Goal: Information Seeking & Learning: Learn about a topic

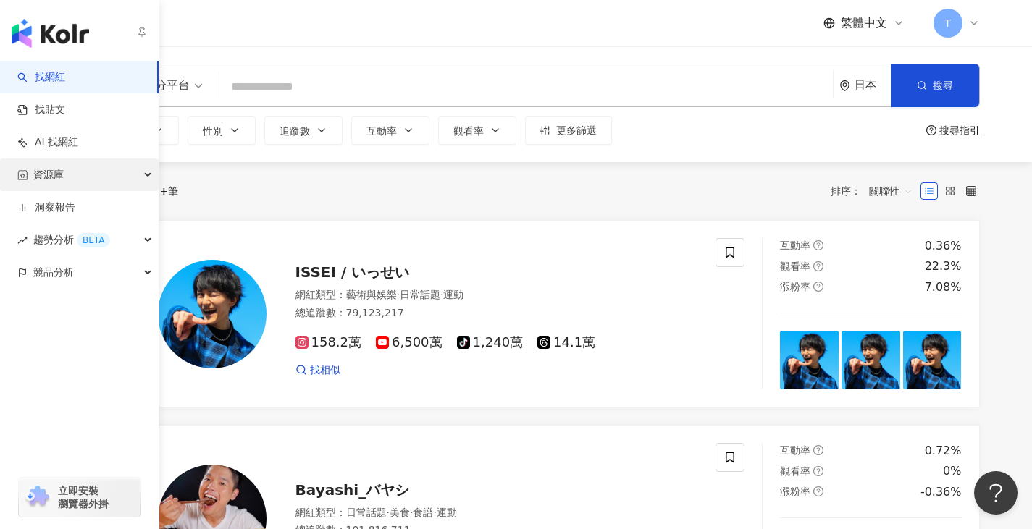
click at [76, 171] on div "資源庫" at bounding box center [79, 175] width 159 height 33
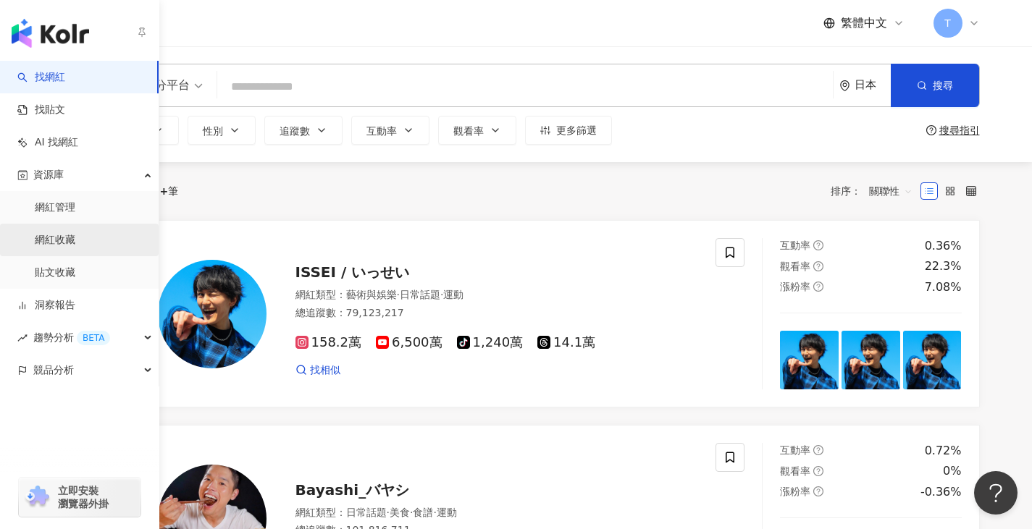
click at [75, 243] on link "網紅收藏" at bounding box center [55, 240] width 41 height 14
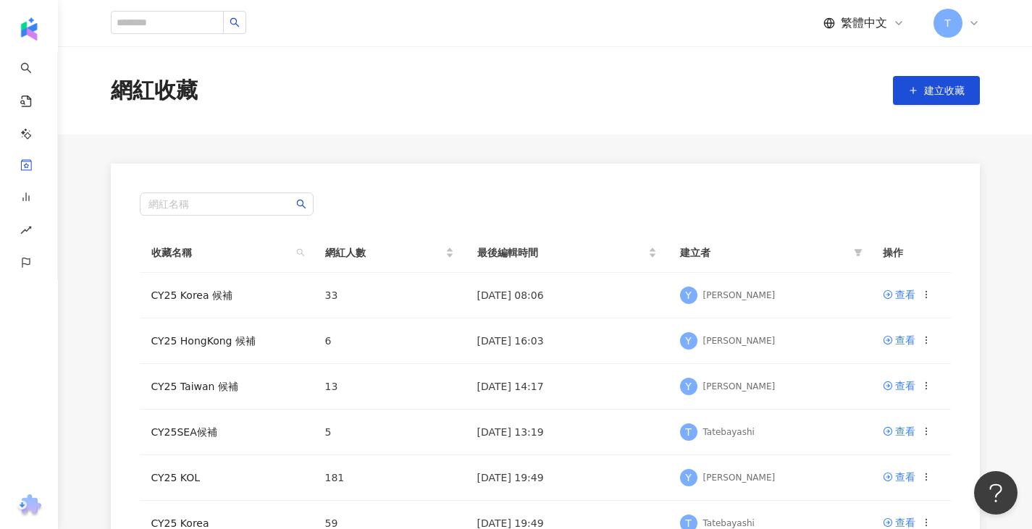
click at [432, 166] on div "網紅名稱 收藏名稱 網紅人數 最後編輯時間 建立者 操作 CY25 Korea 候補 33 2025/8/14 08:06 Y Yuko Iida 查看 CY…" at bounding box center [545, 484] width 869 height 641
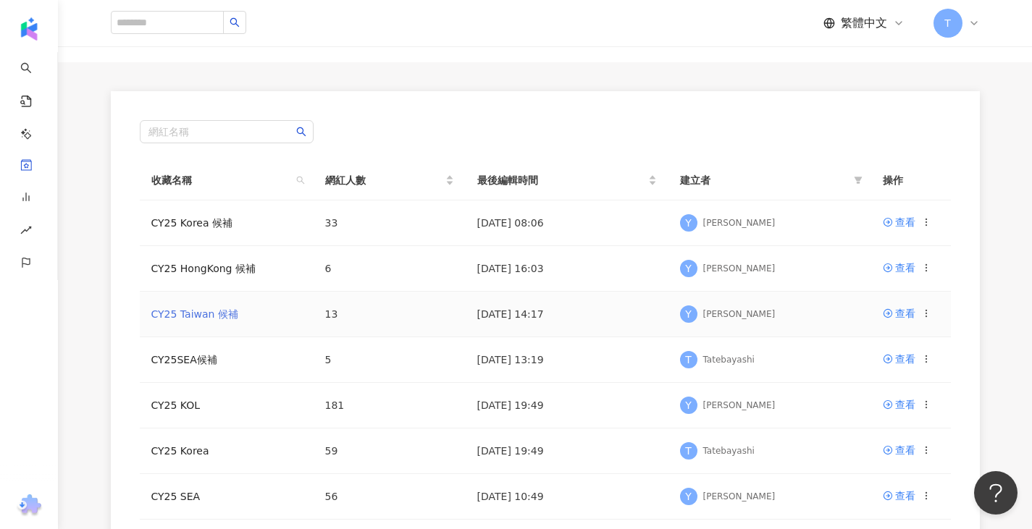
click at [203, 314] on link "CY25 Taiwan 候補" at bounding box center [194, 314] width 87 height 12
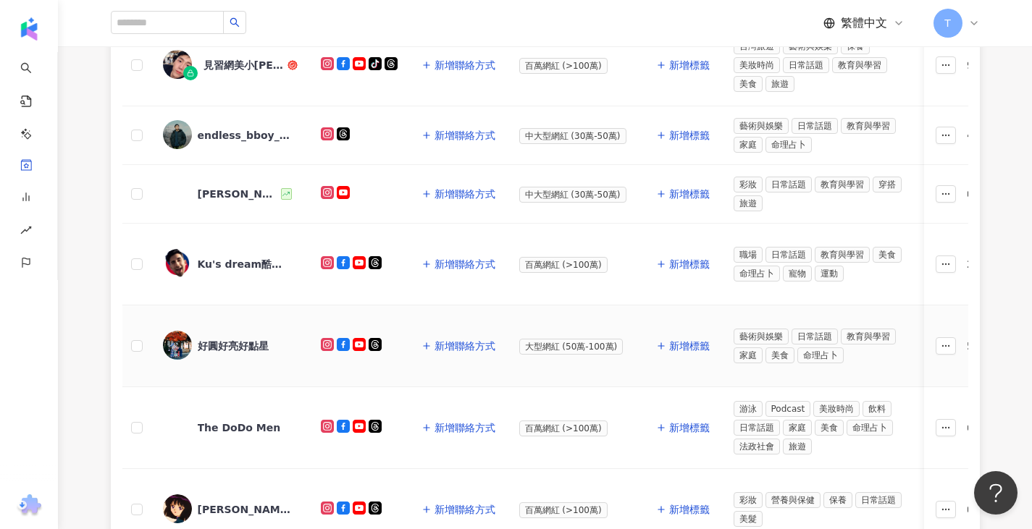
scroll to position [263, 0]
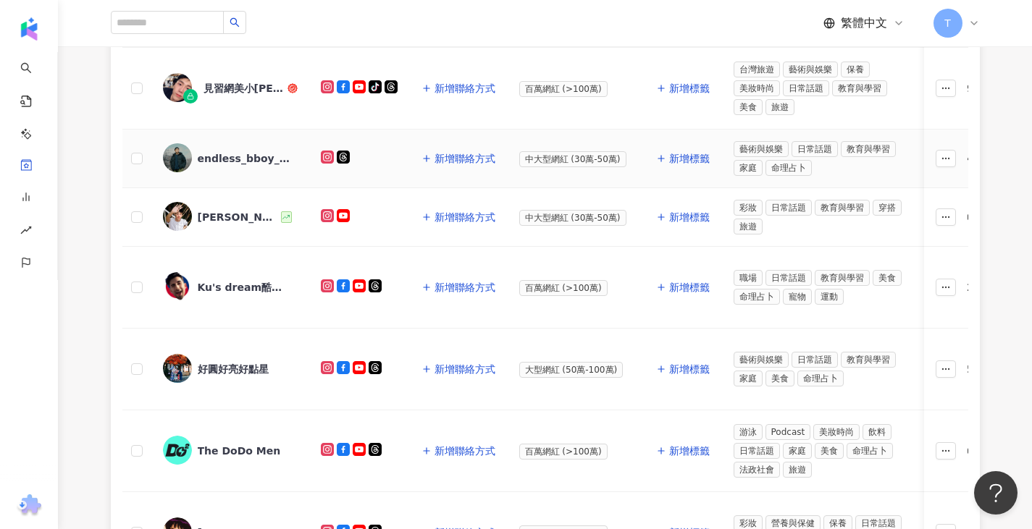
click at [248, 158] on div "endless_bboy_pan_rock" at bounding box center [245, 158] width 94 height 14
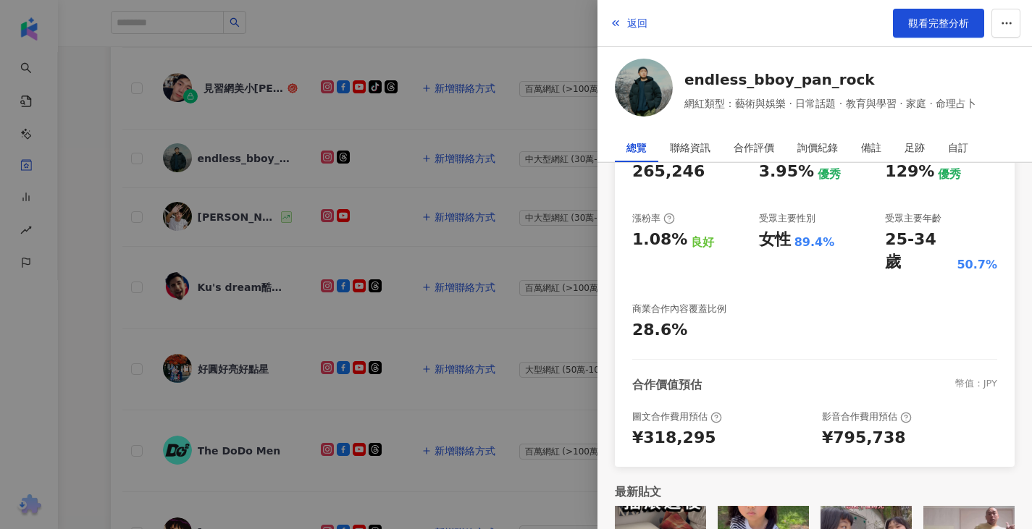
scroll to position [316, 0]
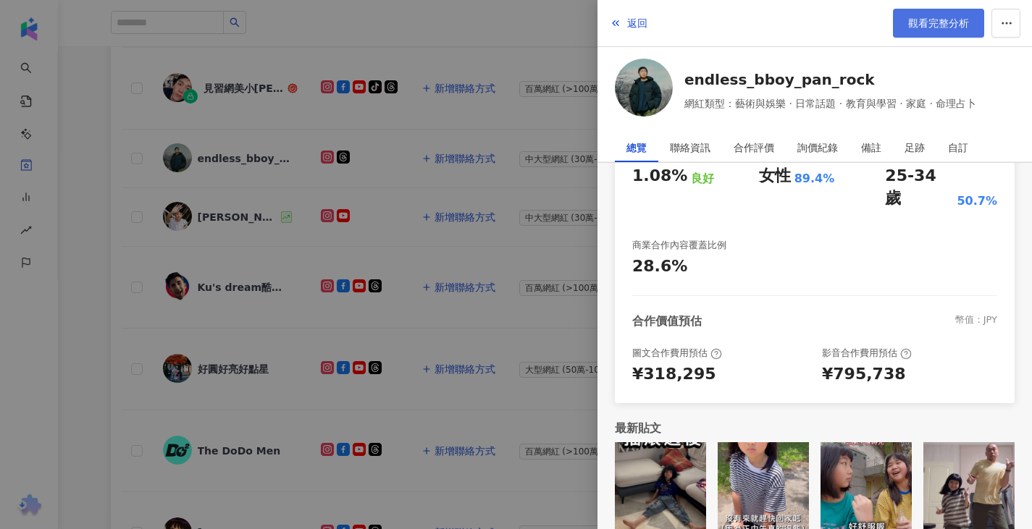
click at [922, 14] on link "觀看完整分析" at bounding box center [938, 23] width 91 height 29
click at [261, 196] on div at bounding box center [516, 264] width 1032 height 529
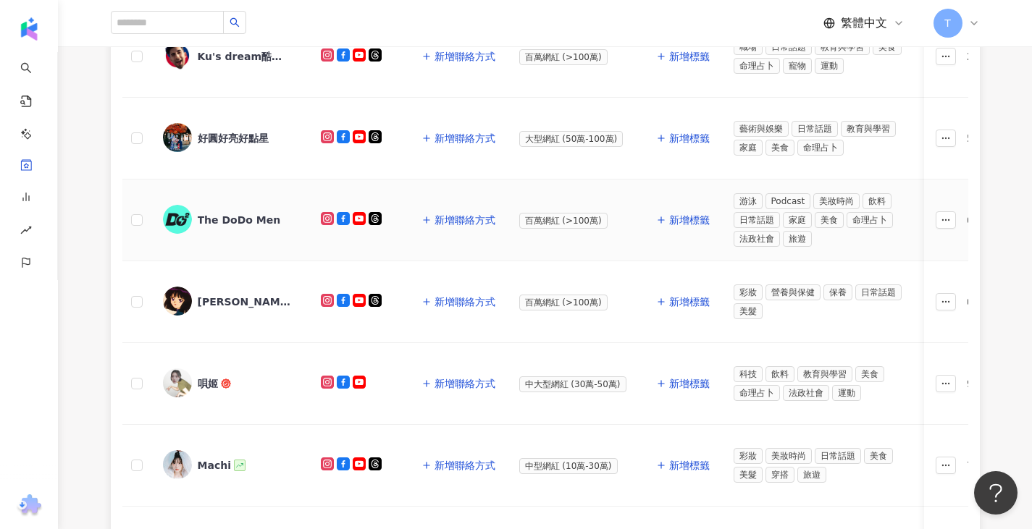
scroll to position [552, 0]
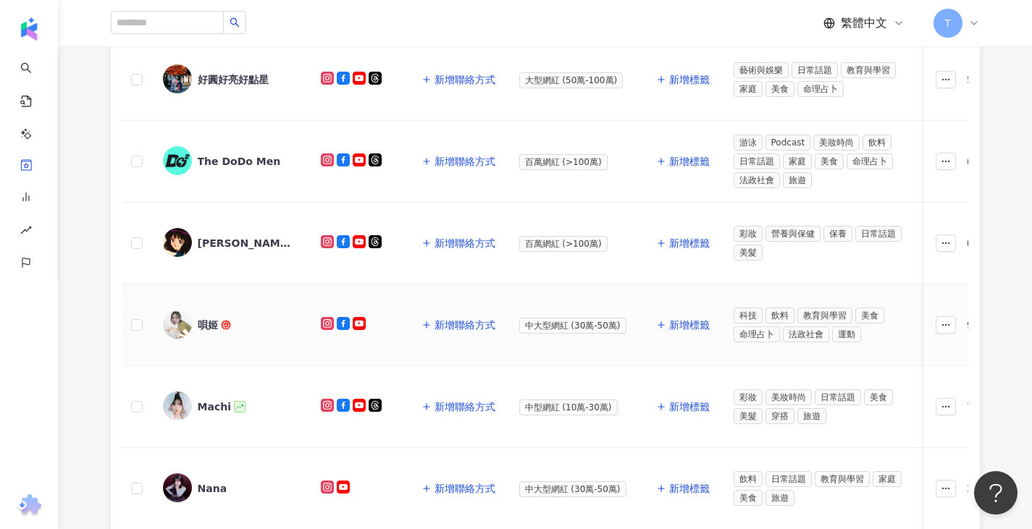
click at [256, 329] on span "唄姬" at bounding box center [245, 325] width 94 height 14
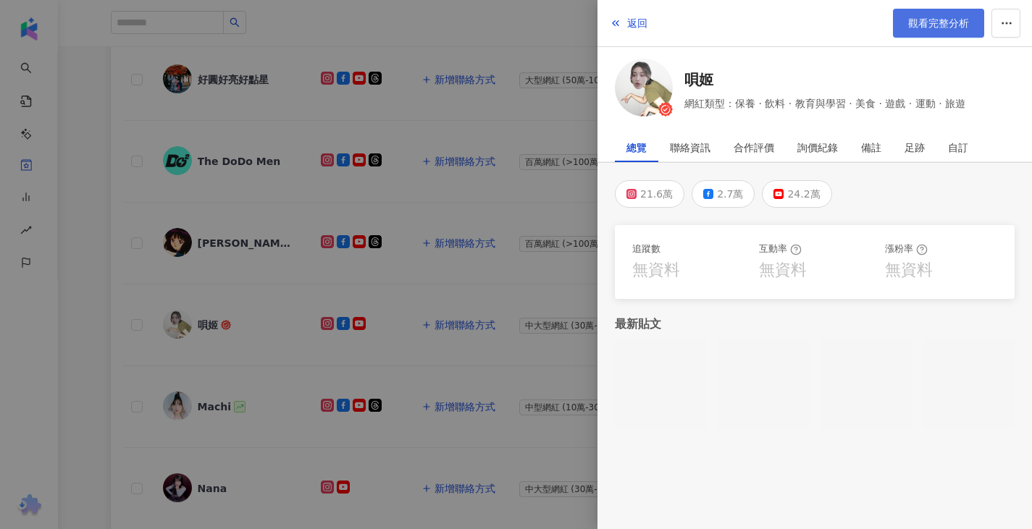
click at [937, 20] on span "觀看完整分析" at bounding box center [938, 23] width 61 height 12
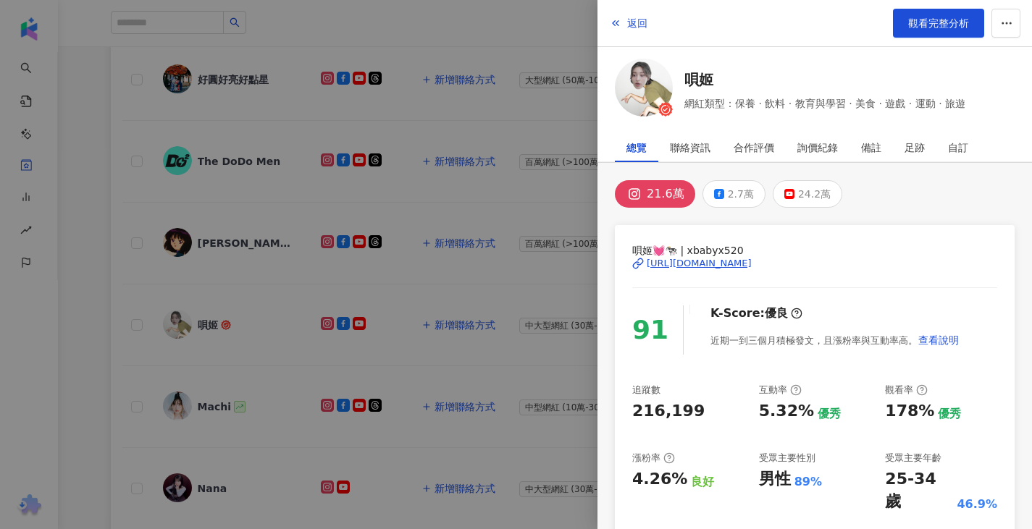
click at [303, 141] on div at bounding box center [516, 264] width 1032 height 529
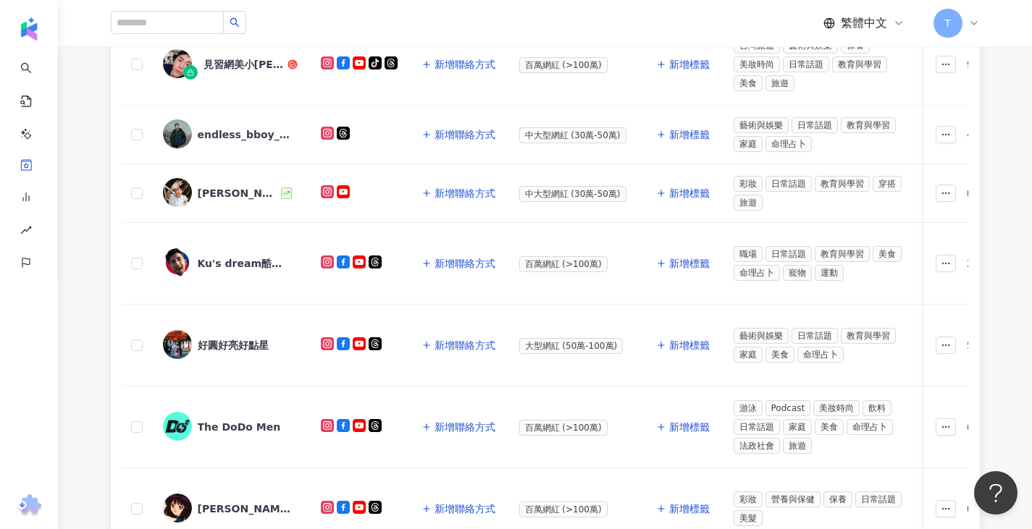
scroll to position [263, 0]
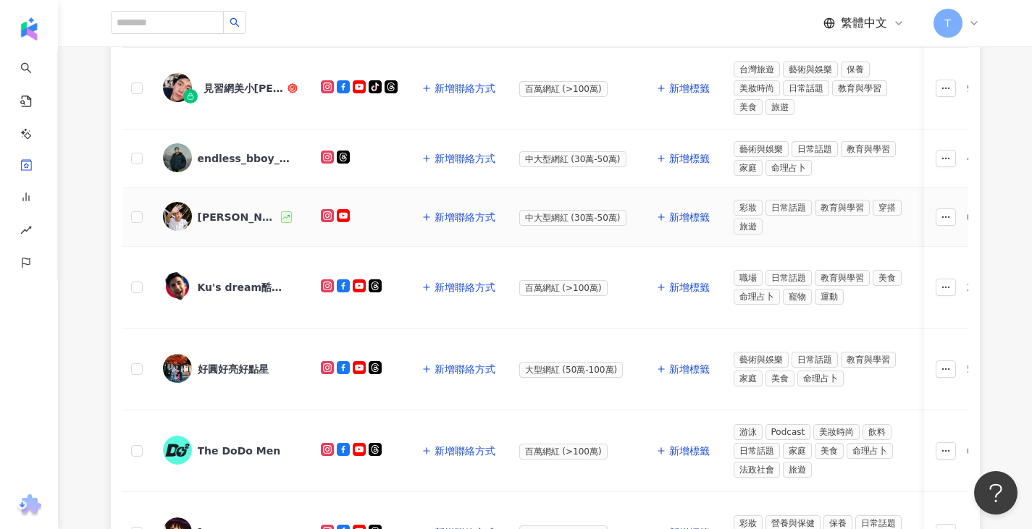
click at [279, 213] on span "Ivan" at bounding box center [245, 217] width 94 height 14
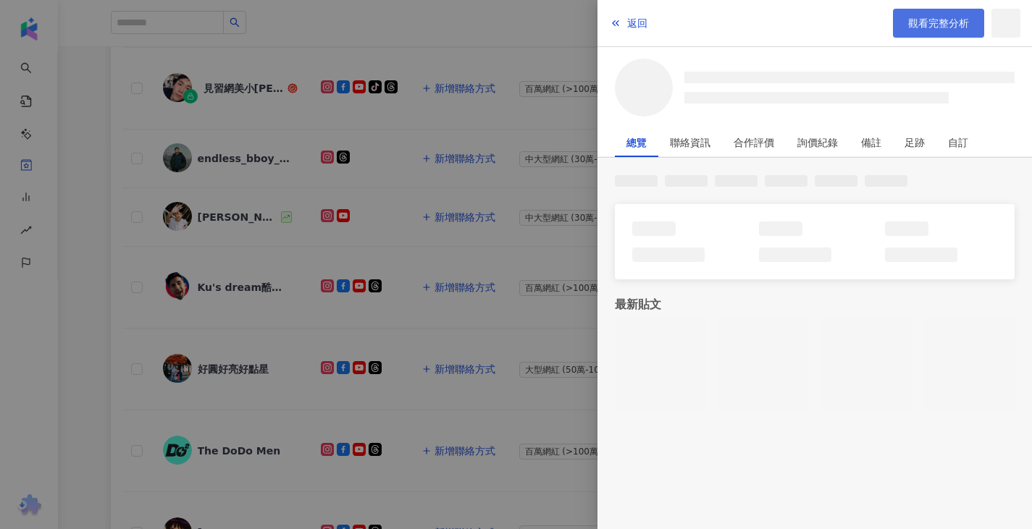
click at [921, 25] on span "觀看完整分析" at bounding box center [938, 23] width 61 height 12
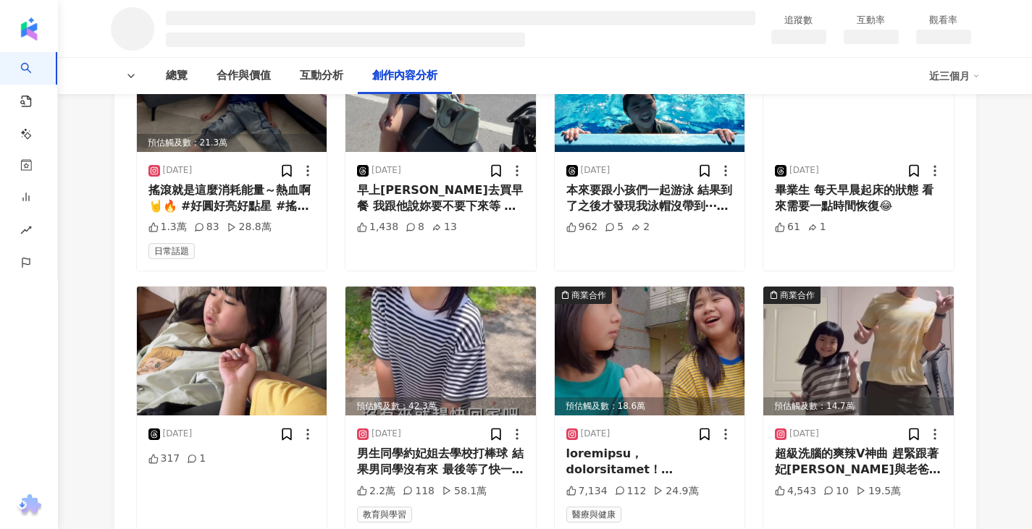
scroll to position [1955, 0]
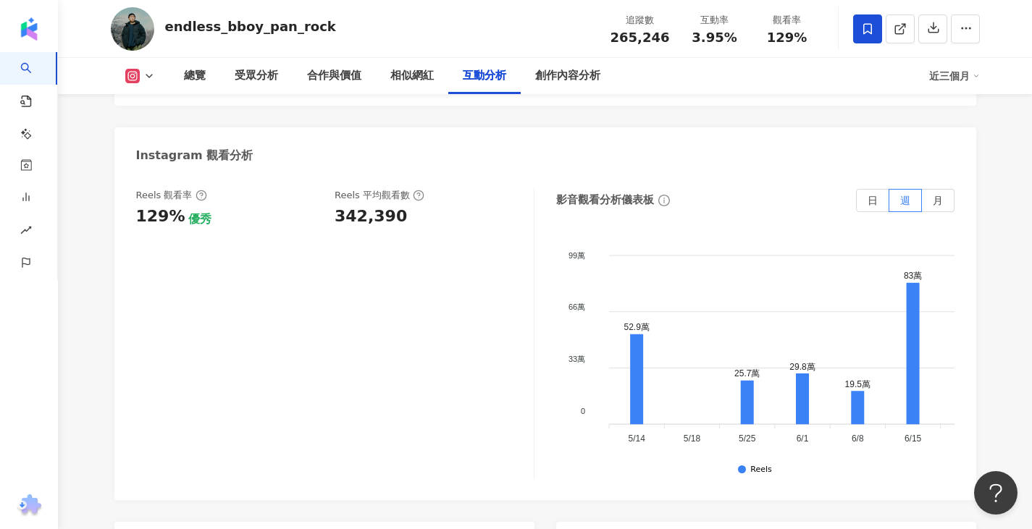
scroll to position [3067, 0]
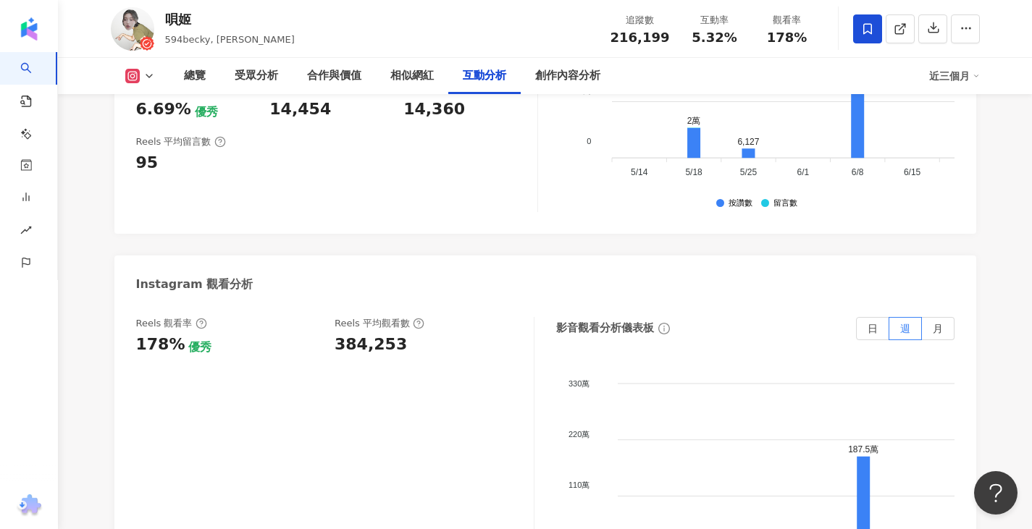
click at [144, 80] on icon at bounding box center [149, 76] width 12 height 12
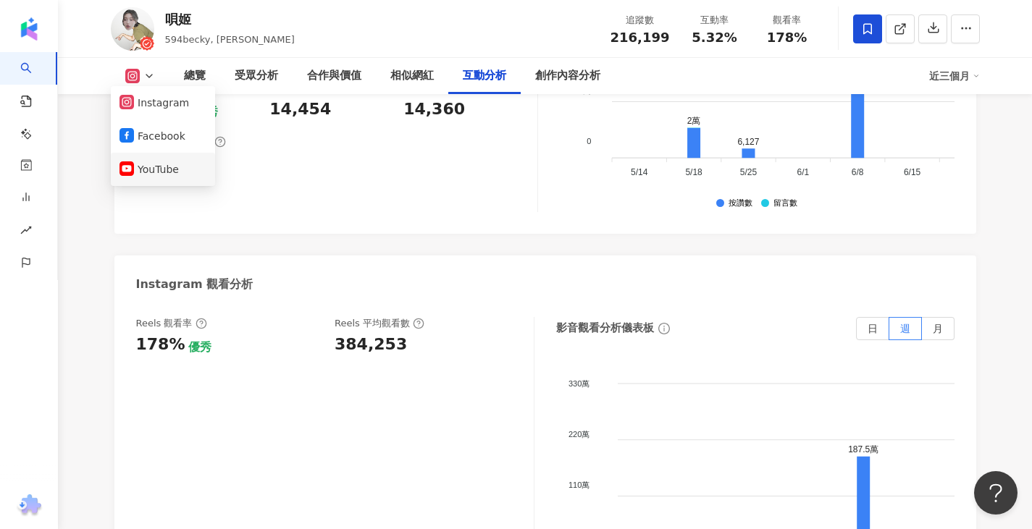
click at [160, 169] on button "YouTube" at bounding box center [162, 169] width 87 height 20
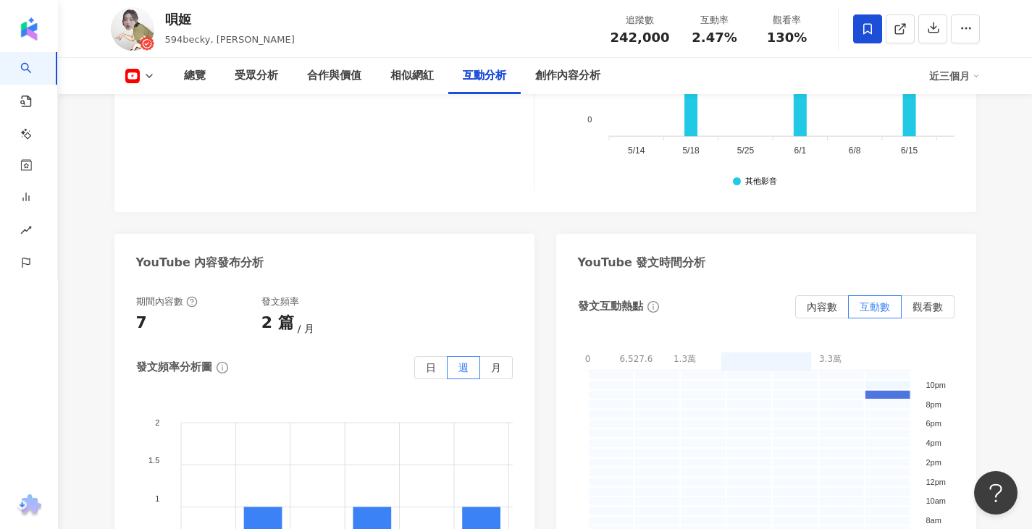
scroll to position [2681, 0]
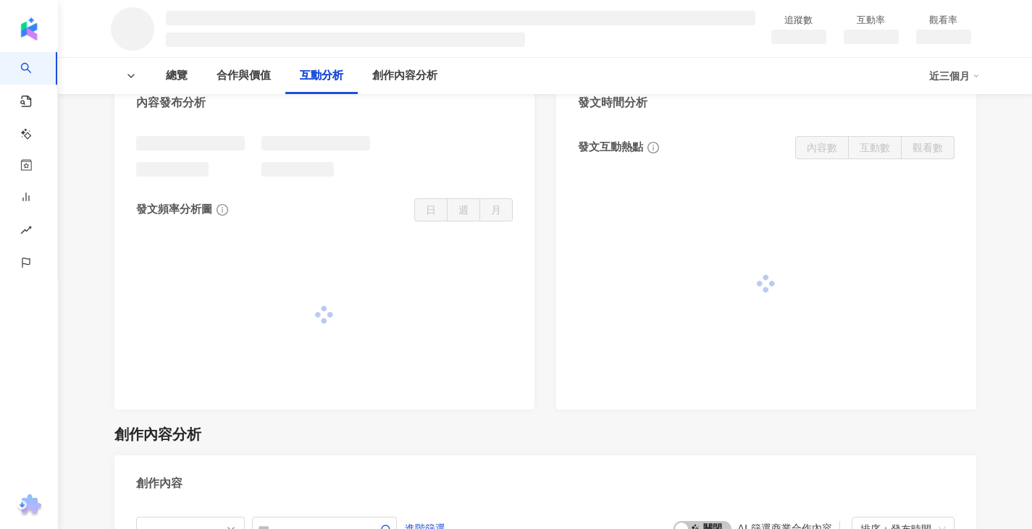
scroll to position [1159, 0]
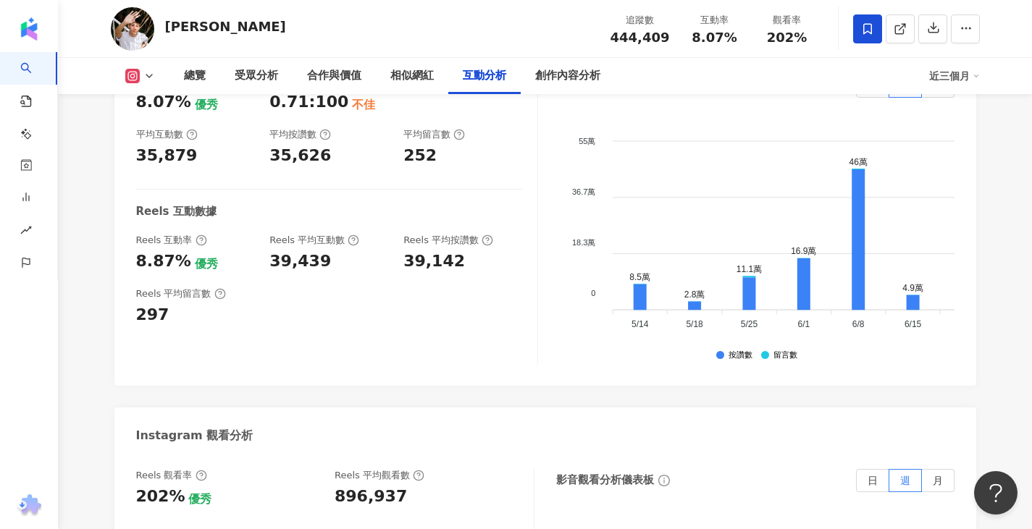
scroll to position [2933, 0]
